Goal: Find specific page/section

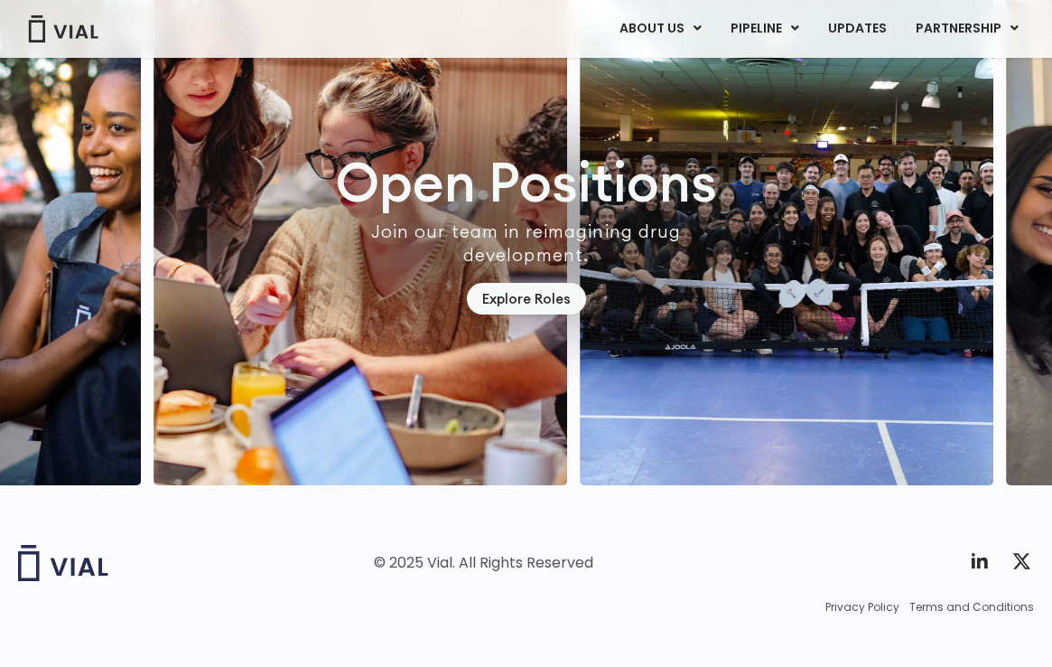
scroll to position [5140, 0]
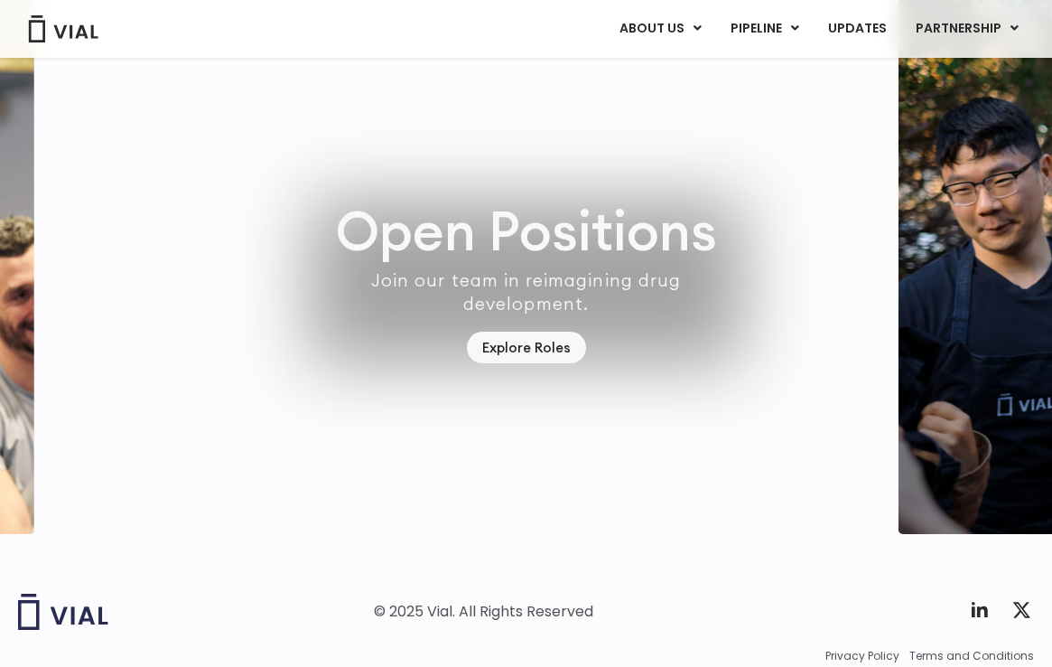
click at [578, 183] on img "7 / 7" at bounding box center [679, 260] width 414 height 548
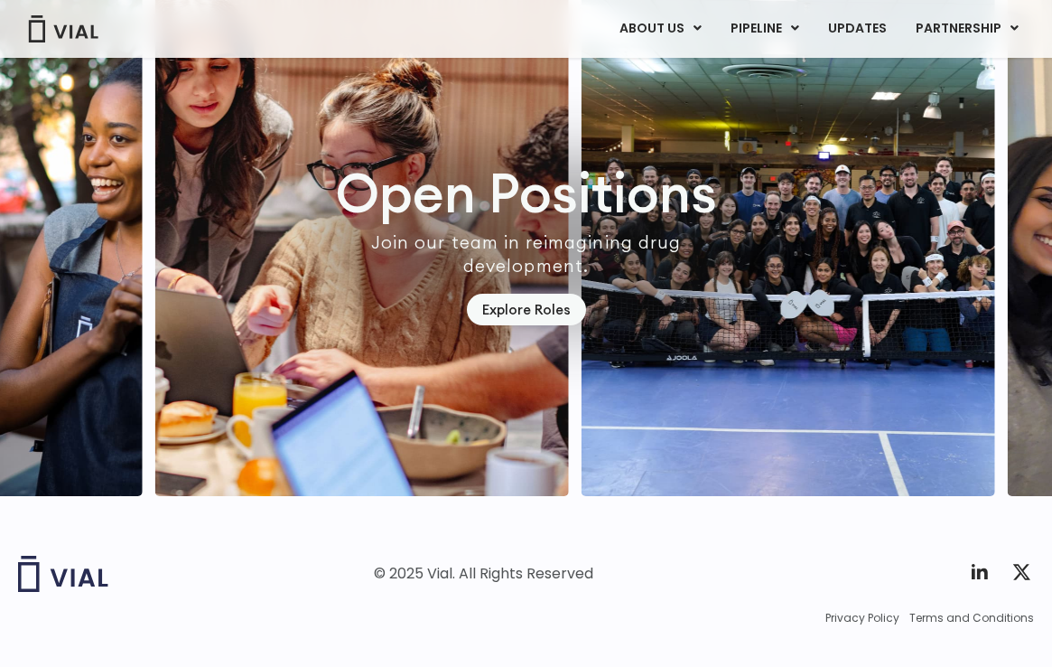
scroll to position [5177, 0]
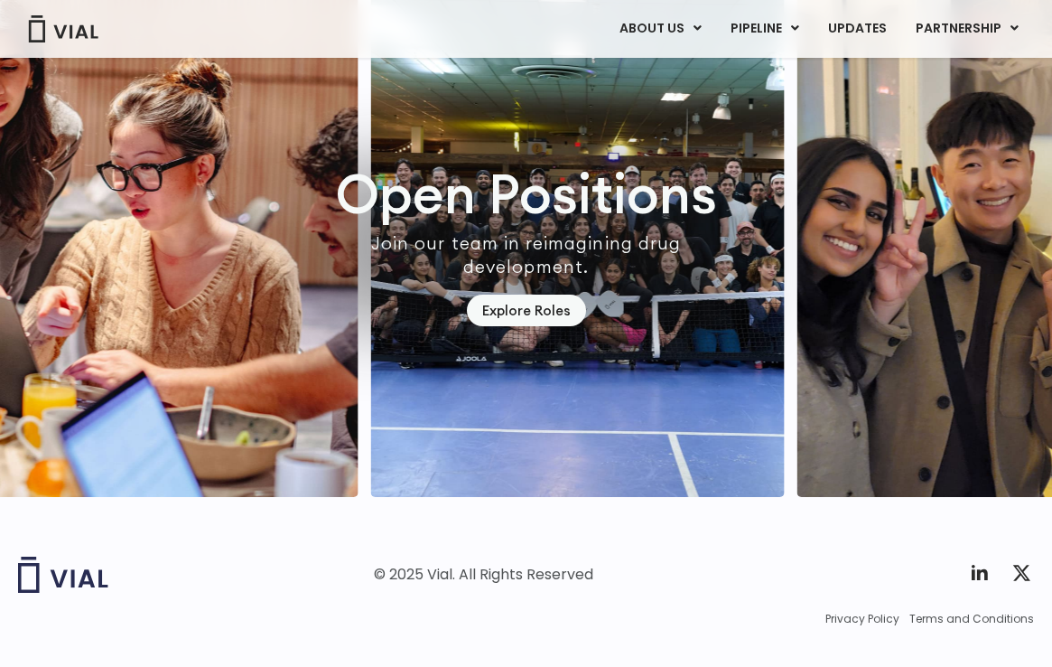
click at [579, 432] on img "3 / 7" at bounding box center [578, 223] width 414 height 548
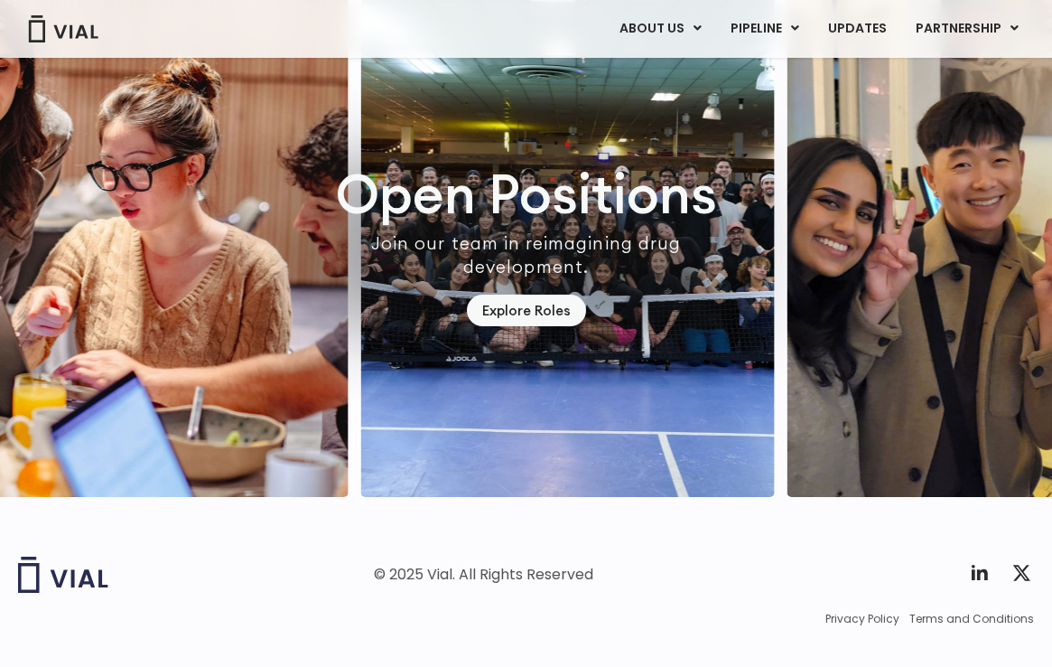
click at [725, 492] on img "3 / 7" at bounding box center [567, 223] width 414 height 548
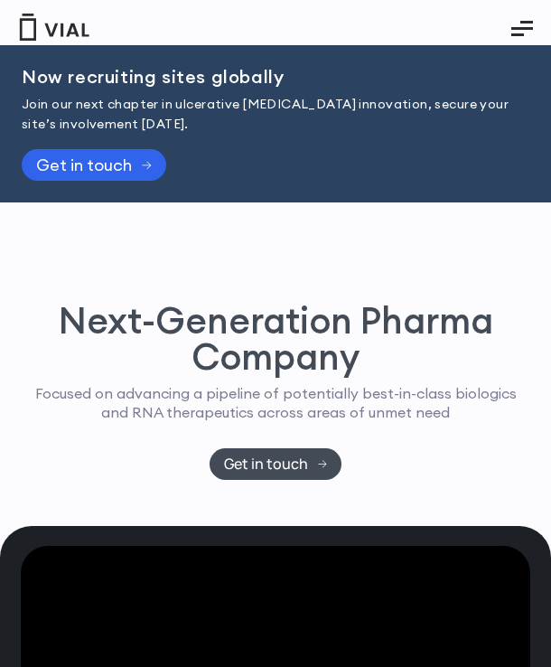
click at [525, 23] on icon "Essential Addons Toggle Menu" at bounding box center [526, 22] width 13 height 3
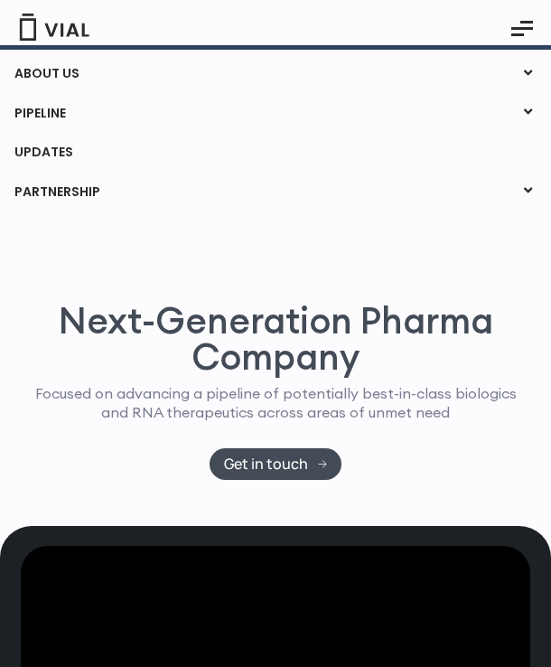
click at [49, 73] on link "ABOUT US" at bounding box center [275, 74] width 550 height 31
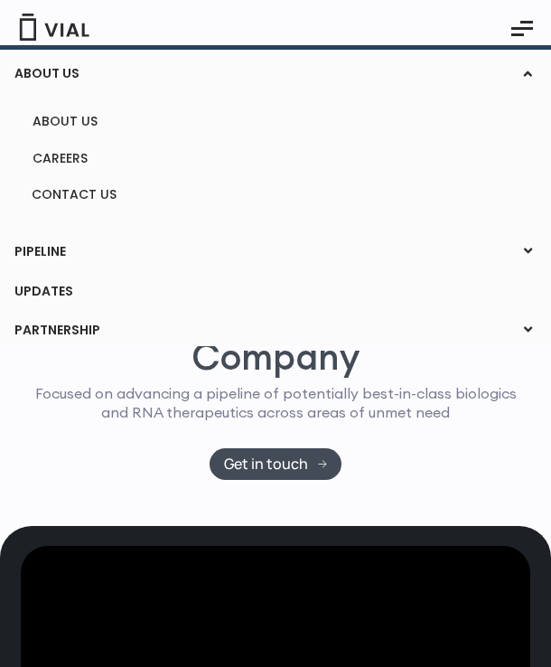
click at [55, 248] on link "PIPELINE" at bounding box center [275, 252] width 550 height 31
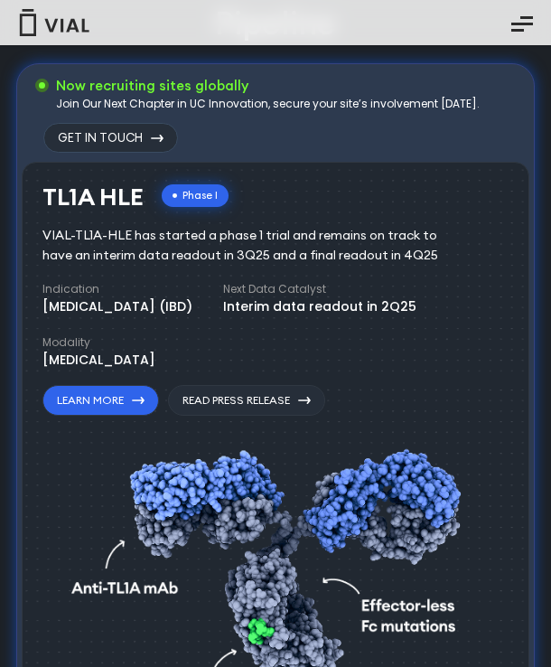
scroll to position [890, 0]
